Goal: Task Accomplishment & Management: Use online tool/utility

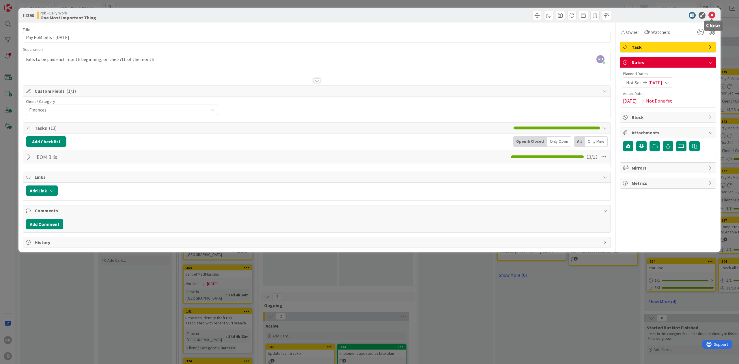
click at [713, 14] on icon at bounding box center [712, 15] width 7 height 7
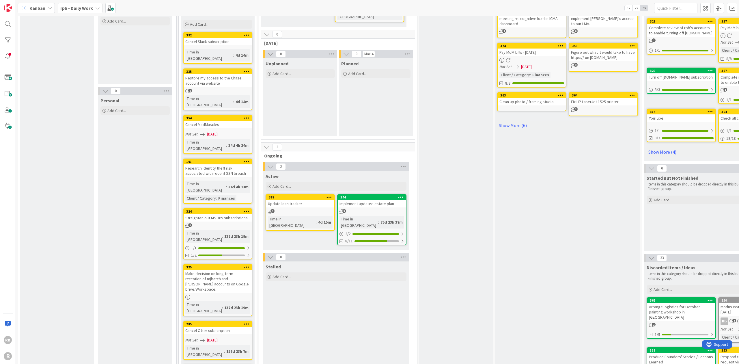
scroll to position [154, 0]
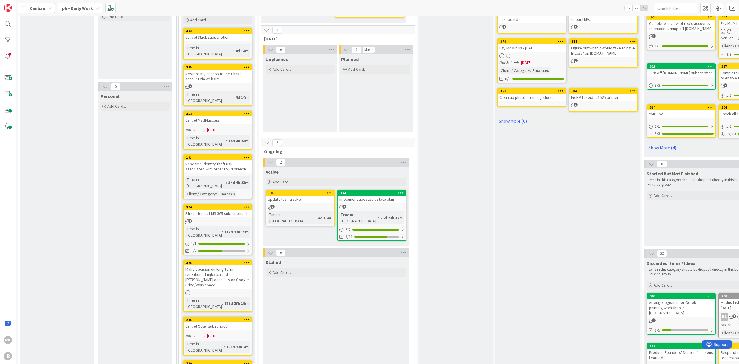
click at [362, 190] on link "344 Implement updated estate plan 3 Time in [GEOGRAPHIC_DATA] : 75d 23h 37m 2 /…" at bounding box center [371, 215] width 69 height 51
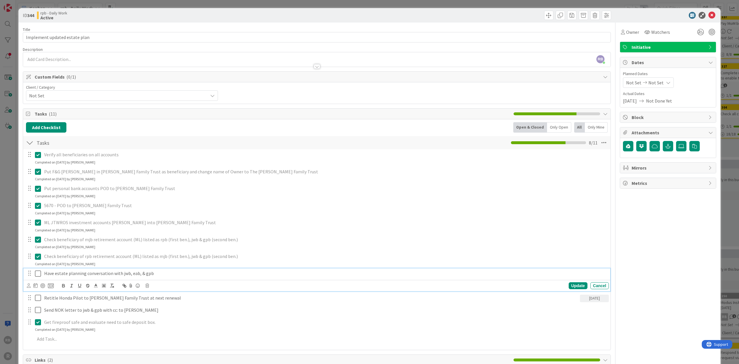
click at [39, 273] on icon at bounding box center [38, 273] width 6 height 7
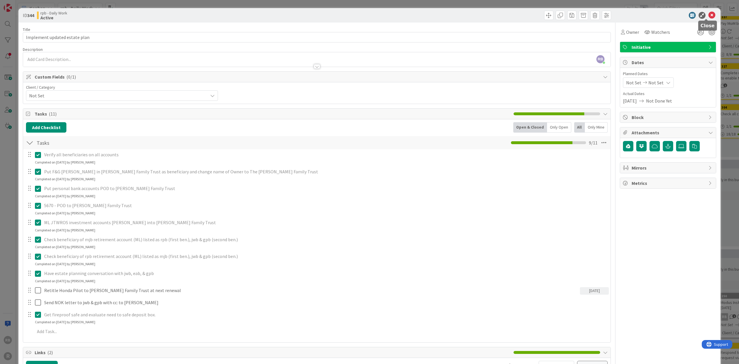
click at [709, 14] on icon at bounding box center [712, 15] width 7 height 7
